Goal: Information Seeking & Learning: Learn about a topic

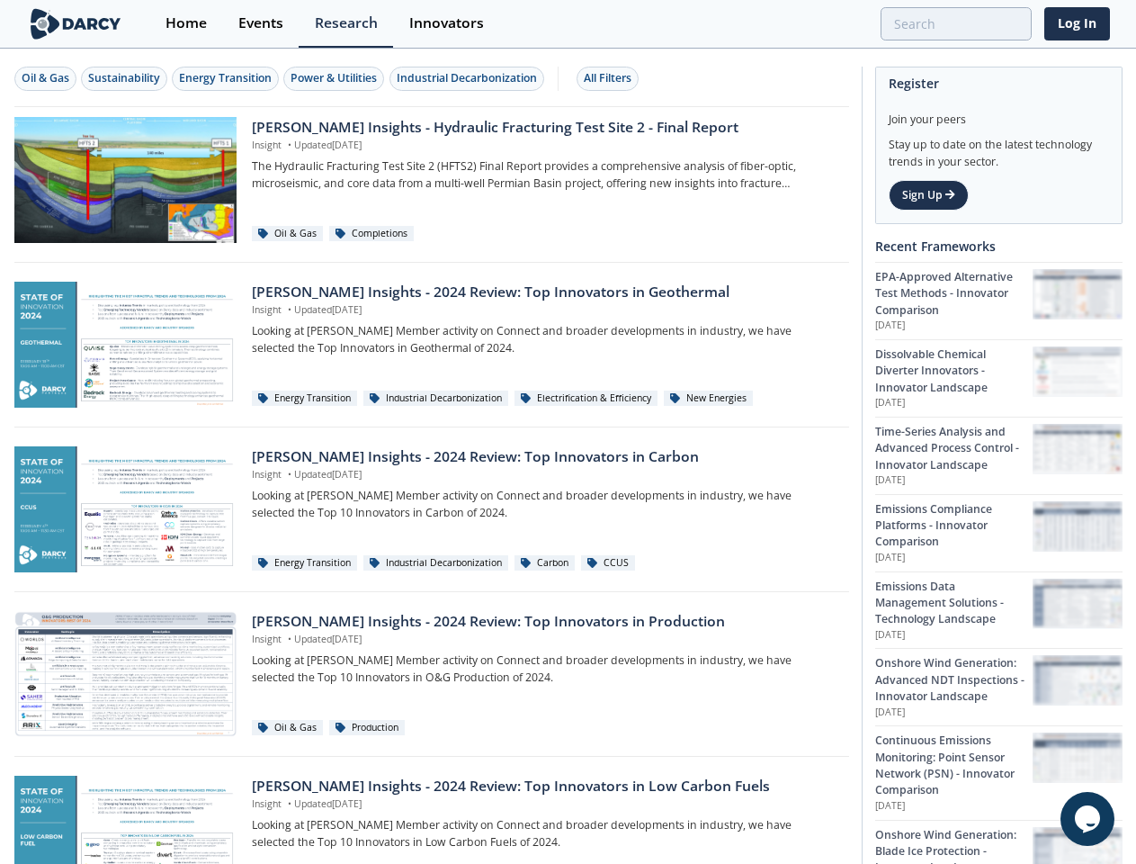
click at [46, 78] on div "Oil & Gas" at bounding box center [46, 78] width 48 height 16
click at [125, 78] on div "Sustainability" at bounding box center [124, 78] width 72 height 16
click at [227, 78] on div "Energy Transition" at bounding box center [225, 78] width 93 height 16
click at [337, 78] on div "Power & Utilities" at bounding box center [334, 78] width 86 height 16
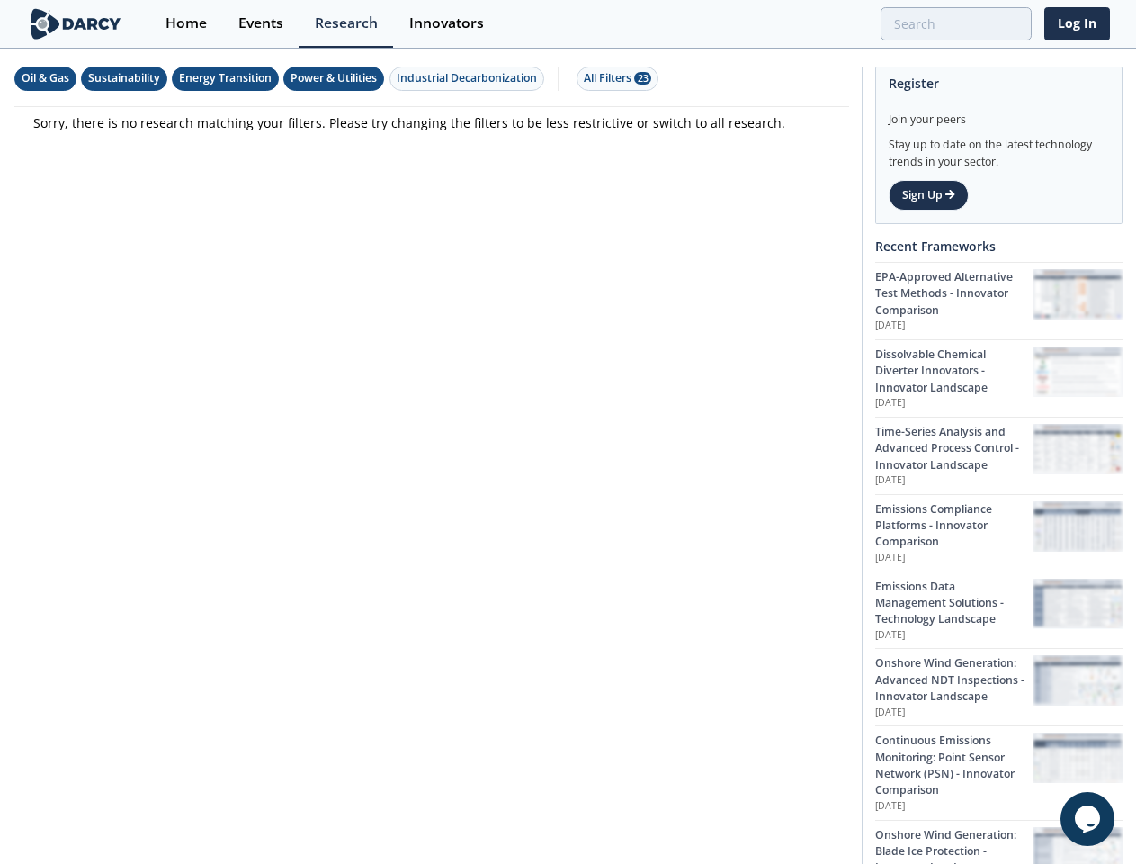
click at [470, 78] on div "Industrial Decarbonization" at bounding box center [467, 78] width 140 height 16
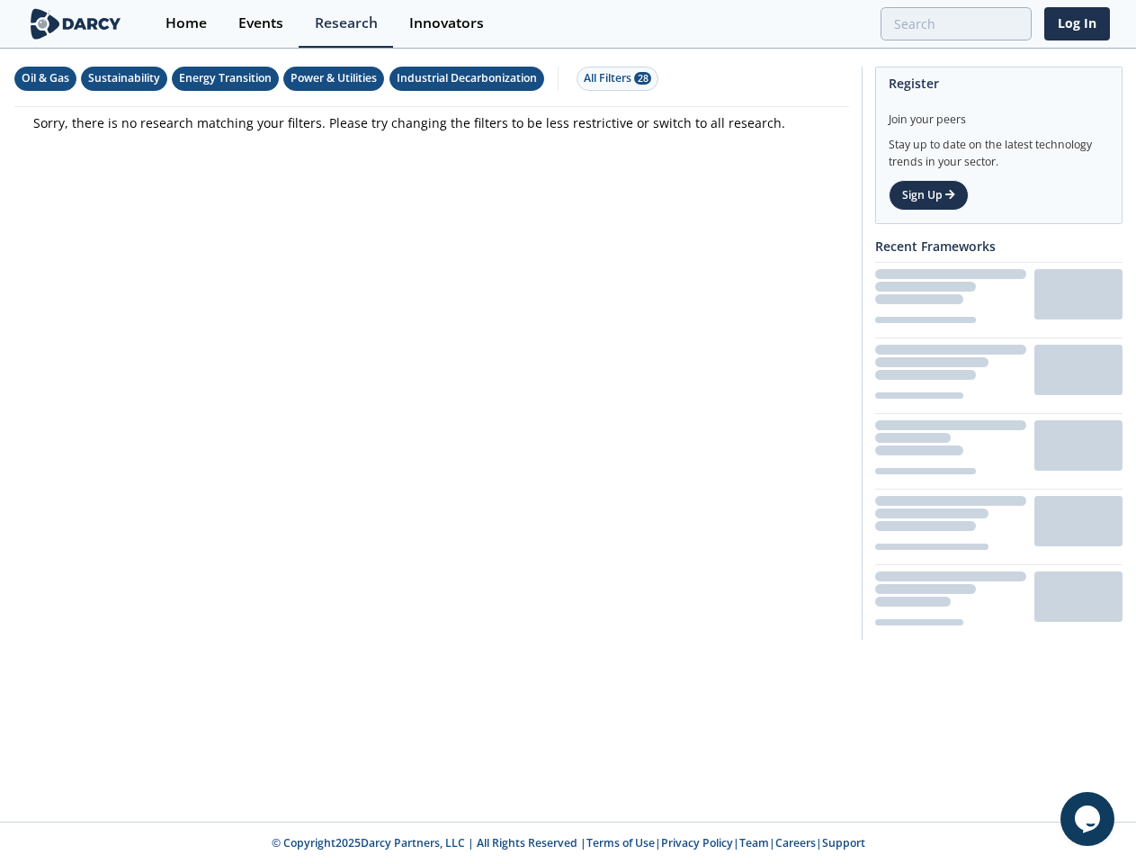
click at [613, 78] on div "All Filters 28" at bounding box center [617, 78] width 67 height 16
